Goal: Task Accomplishment & Management: Manage account settings

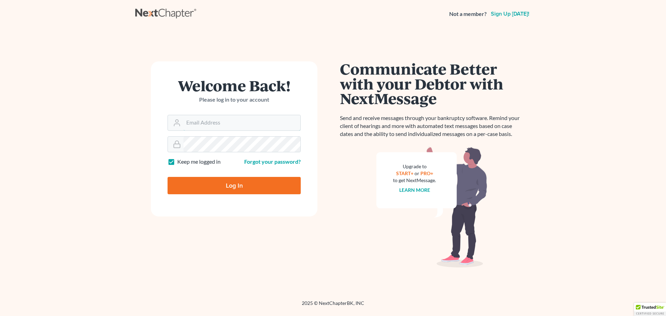
type input "[EMAIL_ADDRESS][DOMAIN_NAME]"
click at [251, 182] on input "Log In" at bounding box center [233, 185] width 133 height 17
type input "Thinking..."
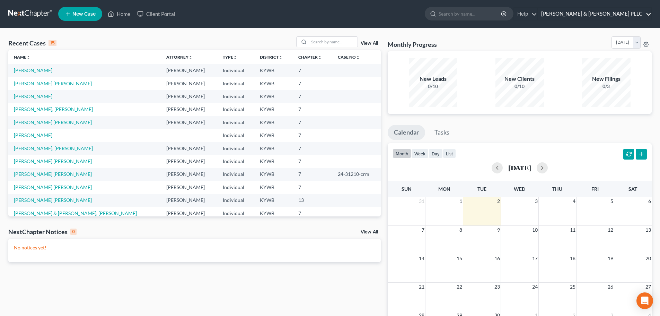
click at [609, 14] on link "[PERSON_NAME] & [PERSON_NAME] PLLC" at bounding box center [595, 14] width 114 height 12
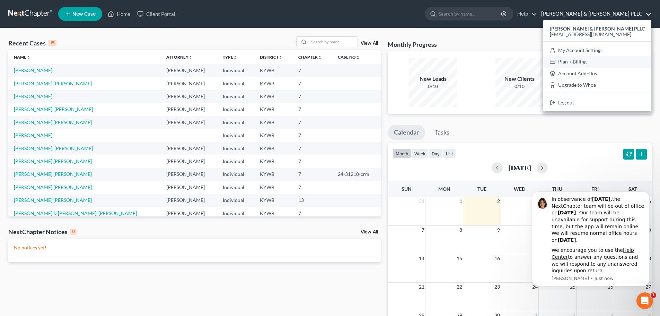
click at [609, 60] on link "Plan + Billing" at bounding box center [598, 62] width 108 height 12
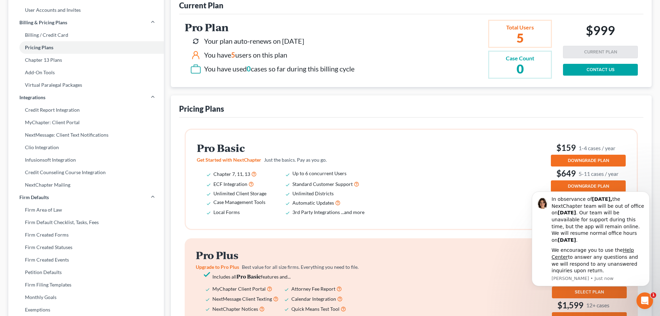
scroll to position [1, 0]
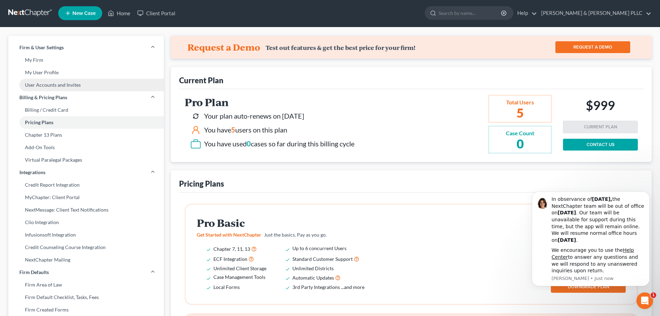
click at [45, 87] on link "User Accounts and Invites" at bounding box center [86, 85] width 156 height 12
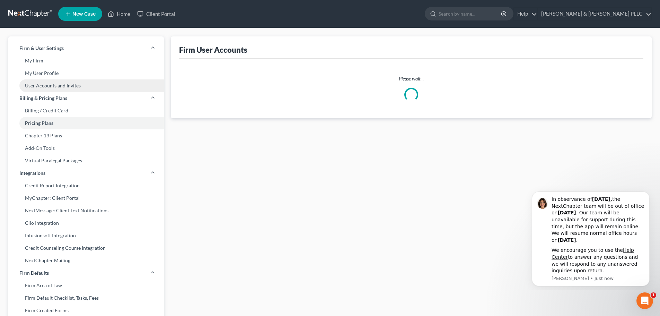
select select "0"
select select "1"
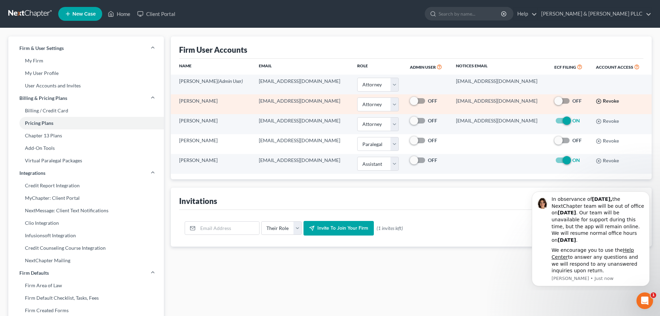
click at [597, 101] on icon "button" at bounding box center [599, 101] width 6 height 6
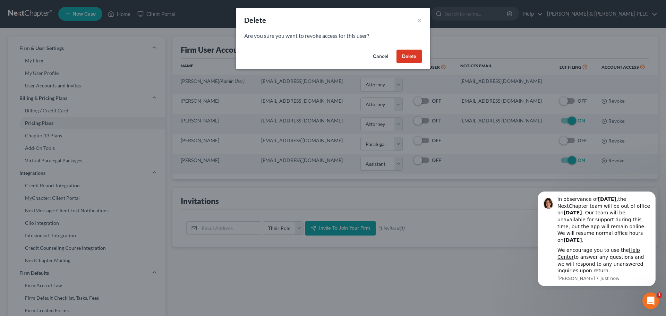
click at [411, 54] on button "Delete" at bounding box center [408, 57] width 25 height 14
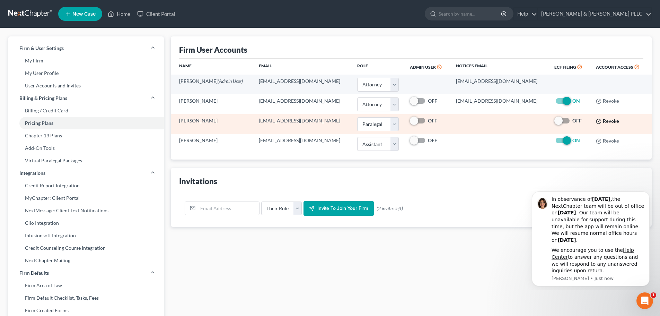
click at [597, 122] on icon "button" at bounding box center [599, 122] width 6 height 6
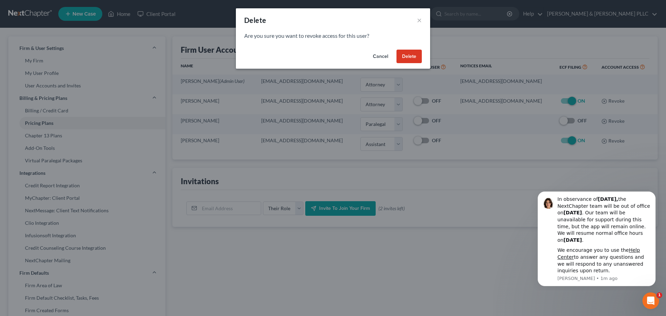
click at [406, 55] on button "Delete" at bounding box center [408, 57] width 25 height 14
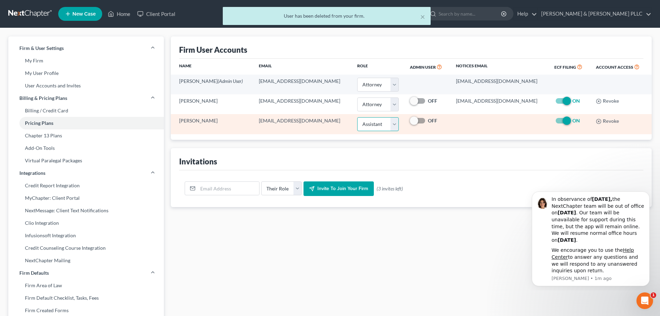
click at [392, 126] on select "Select Attorney Paralegal Assistant" at bounding box center [378, 124] width 42 height 14
select select "1"
click at [357, 117] on select "Select Attorney Paralegal Assistant" at bounding box center [378, 124] width 42 height 14
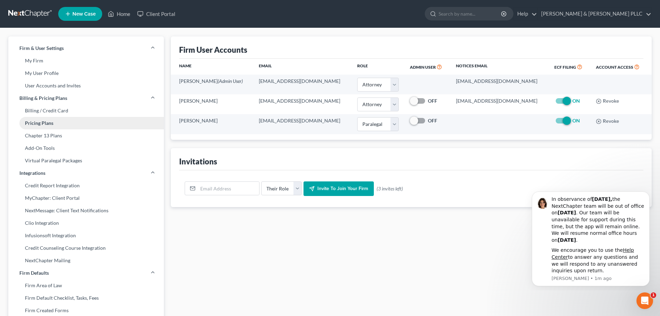
click at [36, 121] on link "Pricing Plans" at bounding box center [86, 123] width 156 height 12
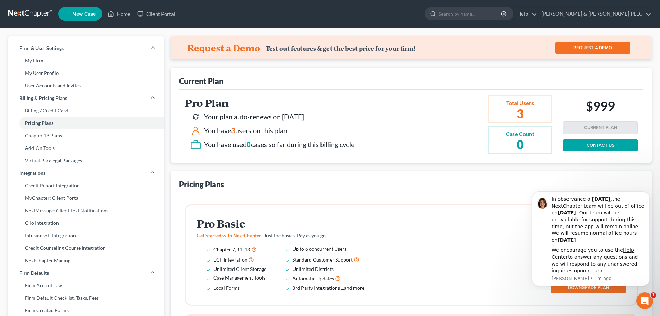
click at [195, 145] on icon at bounding box center [195, 144] width 11 height 11
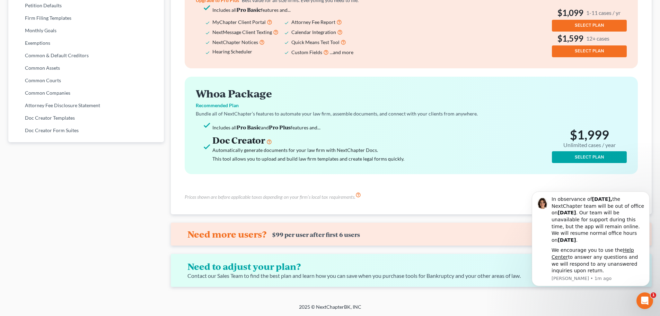
scroll to position [347, 0]
click at [654, 295] on span "1" at bounding box center [655, 295] width 6 height 6
click at [649, 194] on icon "Dismiss notification" at bounding box center [648, 193] width 2 height 2
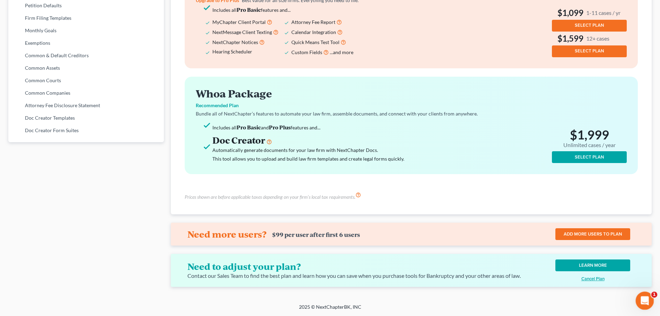
click at [647, 300] on icon "Open Intercom Messenger" at bounding box center [644, 299] width 11 height 11
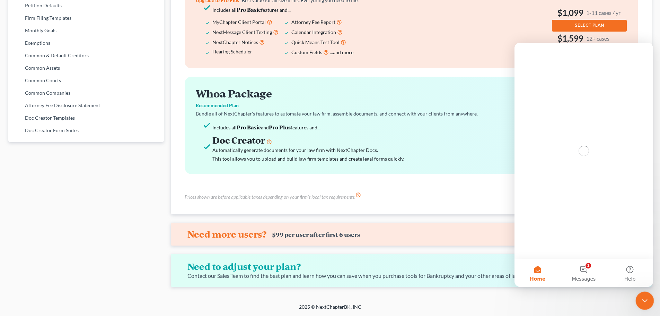
scroll to position [0, 0]
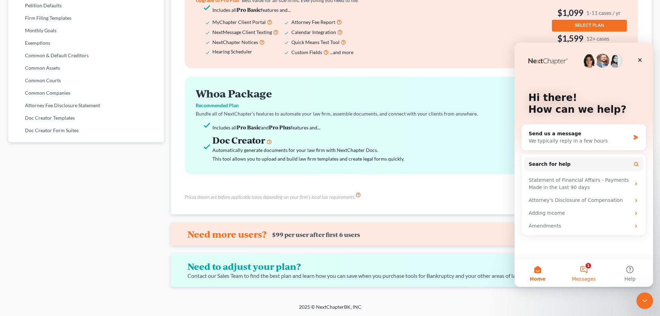
click at [588, 268] on button "1 Messages" at bounding box center [584, 273] width 46 height 28
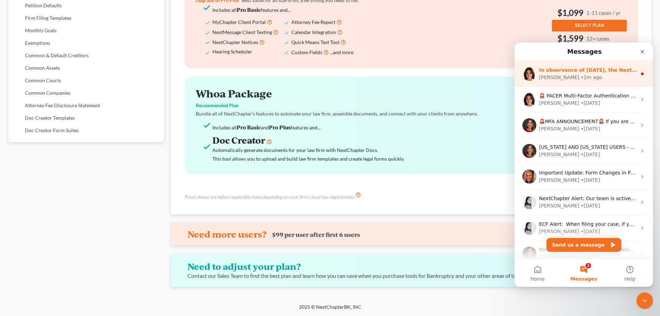
click at [576, 76] on div "[PERSON_NAME] • 2m ago" at bounding box center [588, 77] width 98 height 7
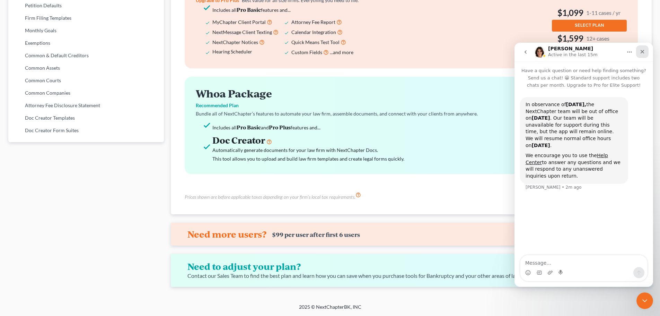
click at [642, 53] on icon "Close" at bounding box center [643, 52] width 4 height 4
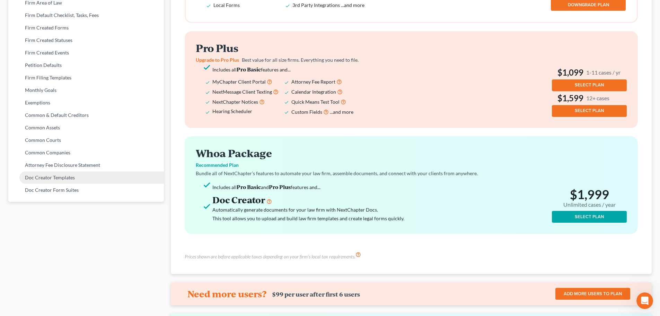
scroll to position [209, 0]
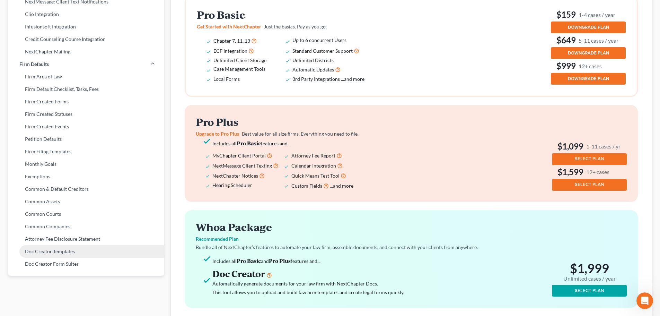
click at [40, 250] on link "Doc Creator Templates" at bounding box center [86, 251] width 156 height 12
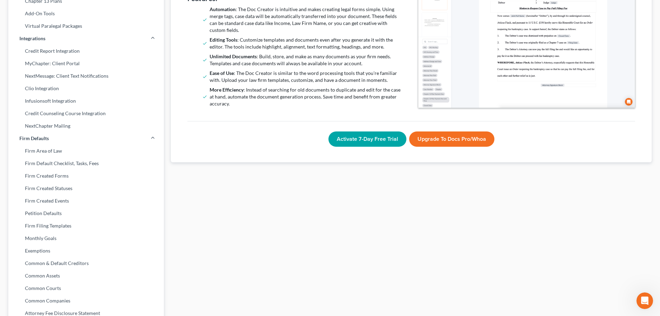
scroll to position [198, 0]
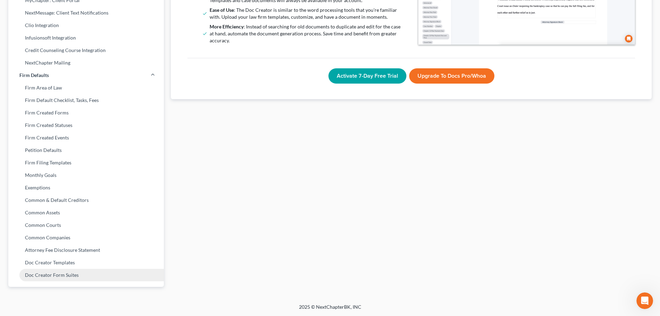
click at [50, 277] on link "Doc Creator Form Suites" at bounding box center [86, 275] width 156 height 12
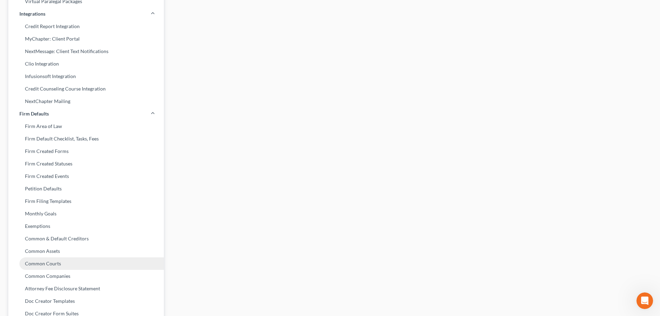
scroll to position [198, 0]
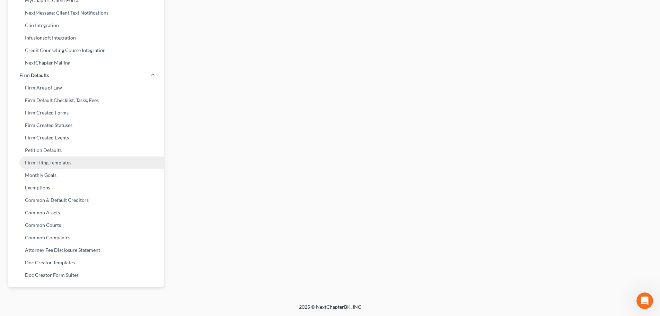
click at [44, 163] on link "Firm Filing Templates" at bounding box center [86, 162] width 156 height 12
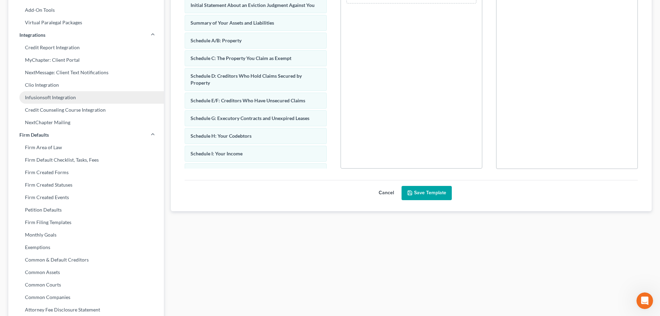
scroll to position [139, 0]
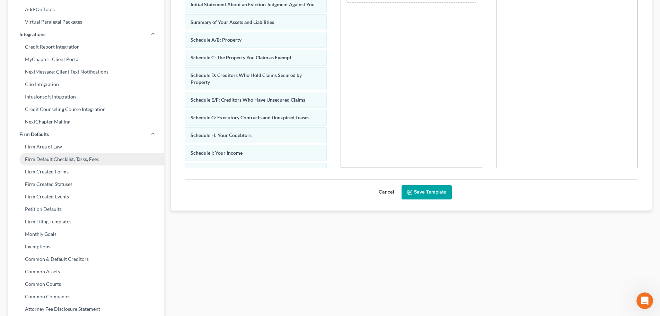
click at [39, 161] on link "Firm Default Checklist, Tasks, Fees" at bounding box center [86, 159] width 156 height 12
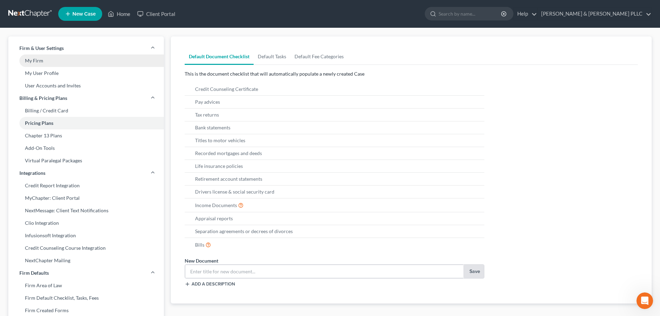
click at [35, 63] on link "My Firm" at bounding box center [86, 60] width 156 height 12
select select "33"
select select "24"
select select "18"
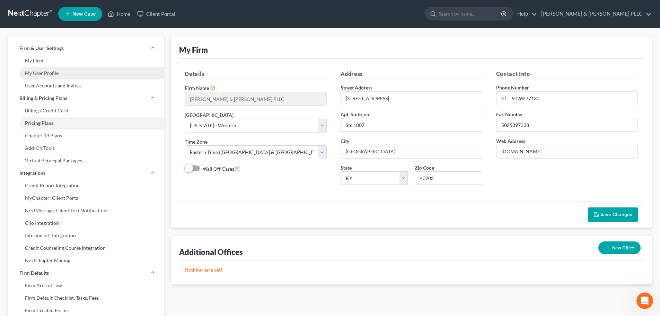
click at [32, 72] on link "My User Profile" at bounding box center [86, 73] width 156 height 12
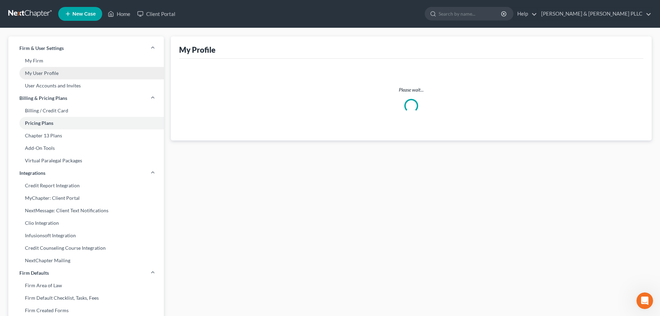
select select "18"
select select "33"
select select "attorney"
select select "0"
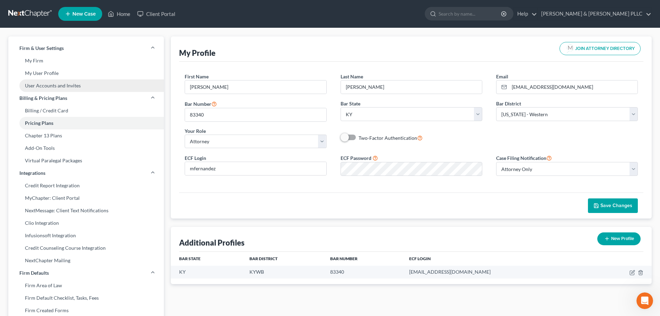
click at [32, 87] on link "User Accounts and Invites" at bounding box center [86, 85] width 156 height 12
select select "0"
select select "1"
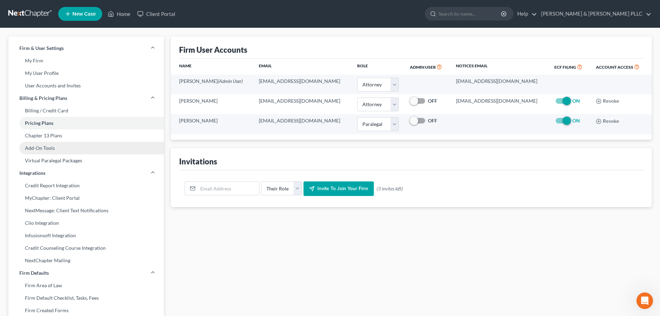
click at [36, 147] on link "Add-On Tools" at bounding box center [86, 148] width 156 height 12
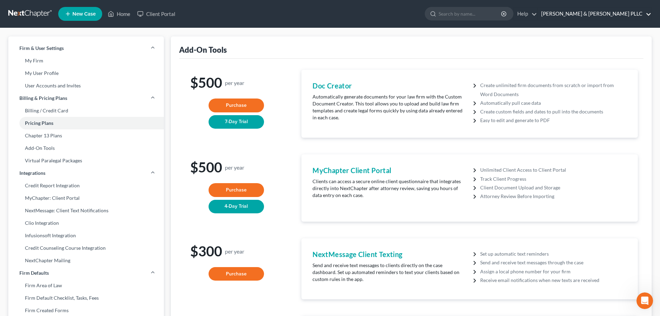
click at [630, 13] on link "[PERSON_NAME] & [PERSON_NAME] PLLC" at bounding box center [595, 14] width 114 height 12
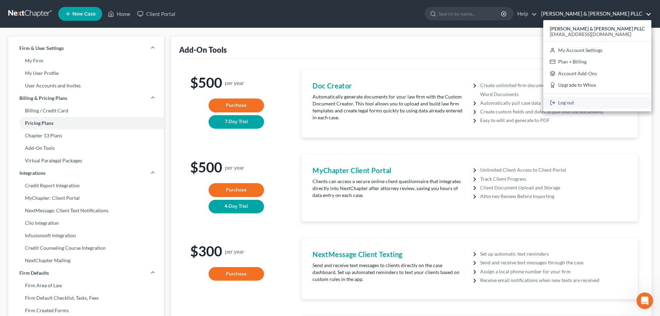
click at [601, 102] on link "Log out" at bounding box center [598, 103] width 108 height 12
